Goal: Information Seeking & Learning: Learn about a topic

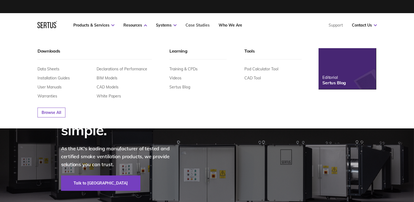
click at [192, 25] on link "Case Studies" at bounding box center [198, 25] width 24 height 5
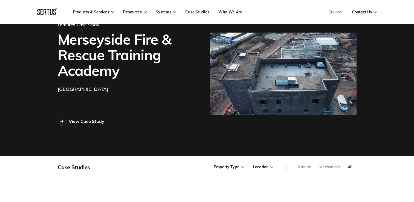
scroll to position [82, 0]
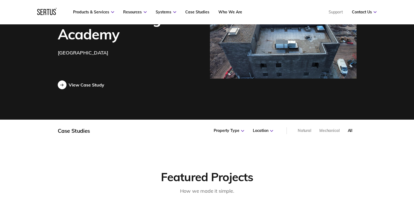
click at [59, 86] on div at bounding box center [62, 84] width 9 height 9
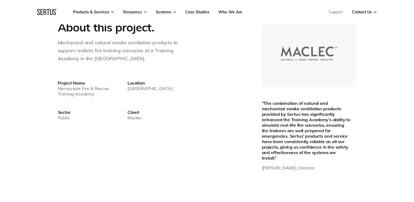
scroll to position [328, 0]
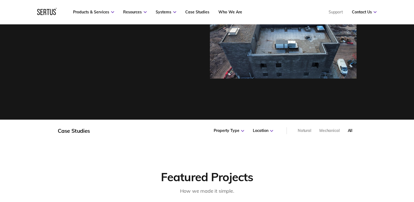
scroll to position [395, 313]
